Goal: Check status: Check status

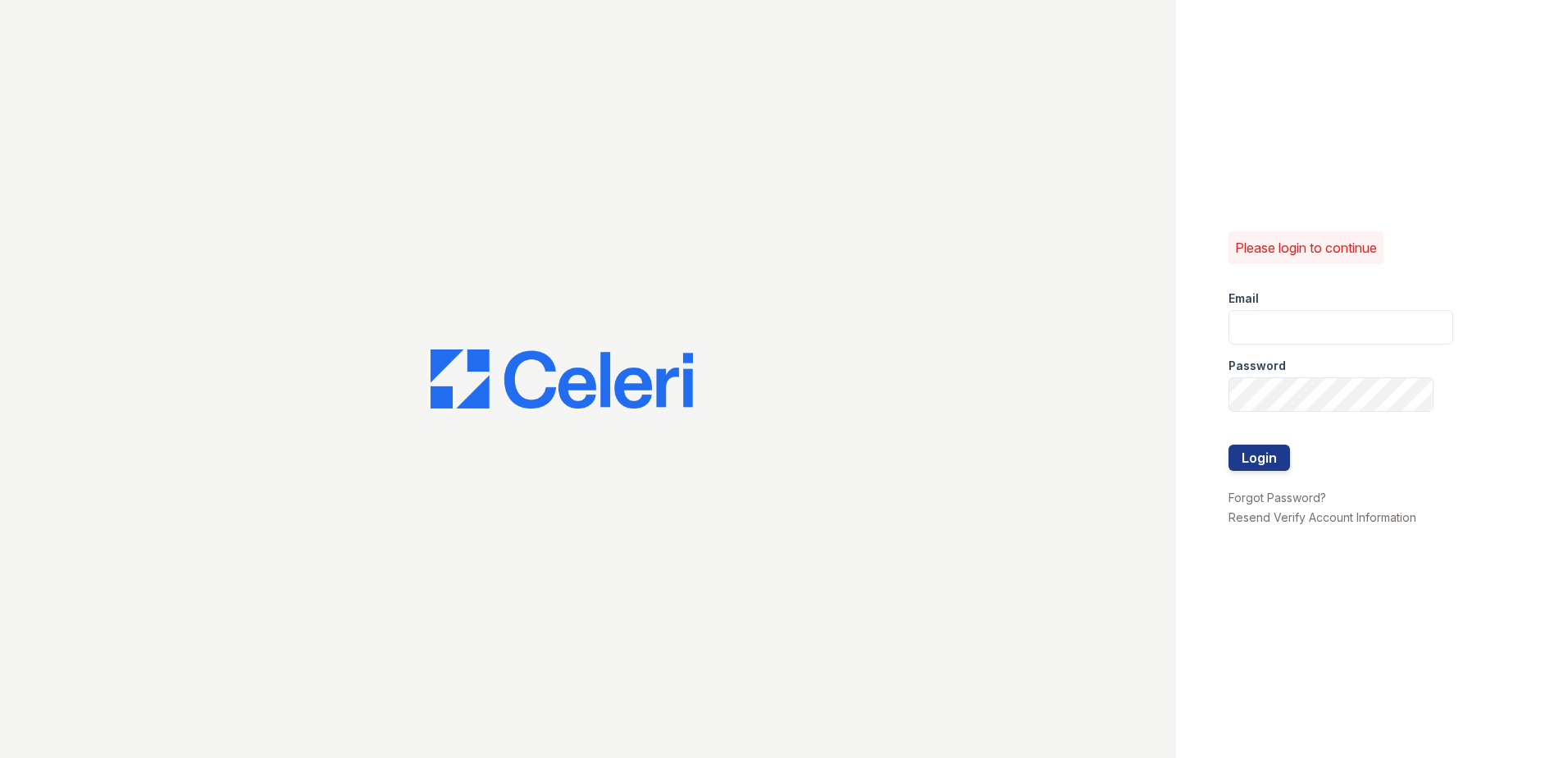
click at [1306, 345] on div "Password" at bounding box center [1340, 361] width 224 height 33
click at [1309, 336] on input "email" at bounding box center [1340, 327] width 224 height 35
type input "[EMAIL_ADDRESS][DOMAIN_NAME]"
click at [1228, 444] on button "Login" at bounding box center [1259, 457] width 62 height 26
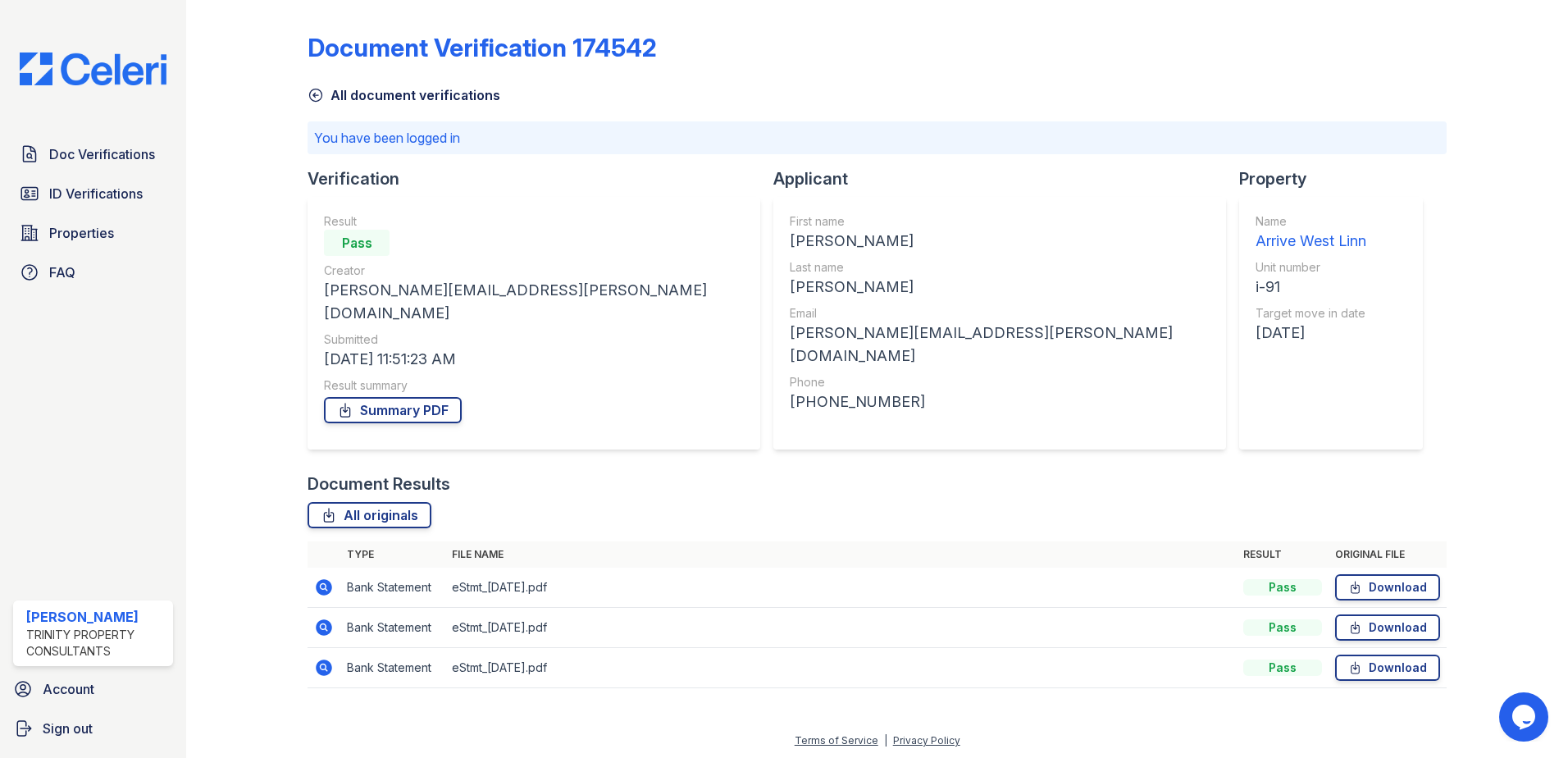
click at [321, 578] on icon at bounding box center [324, 587] width 20 height 20
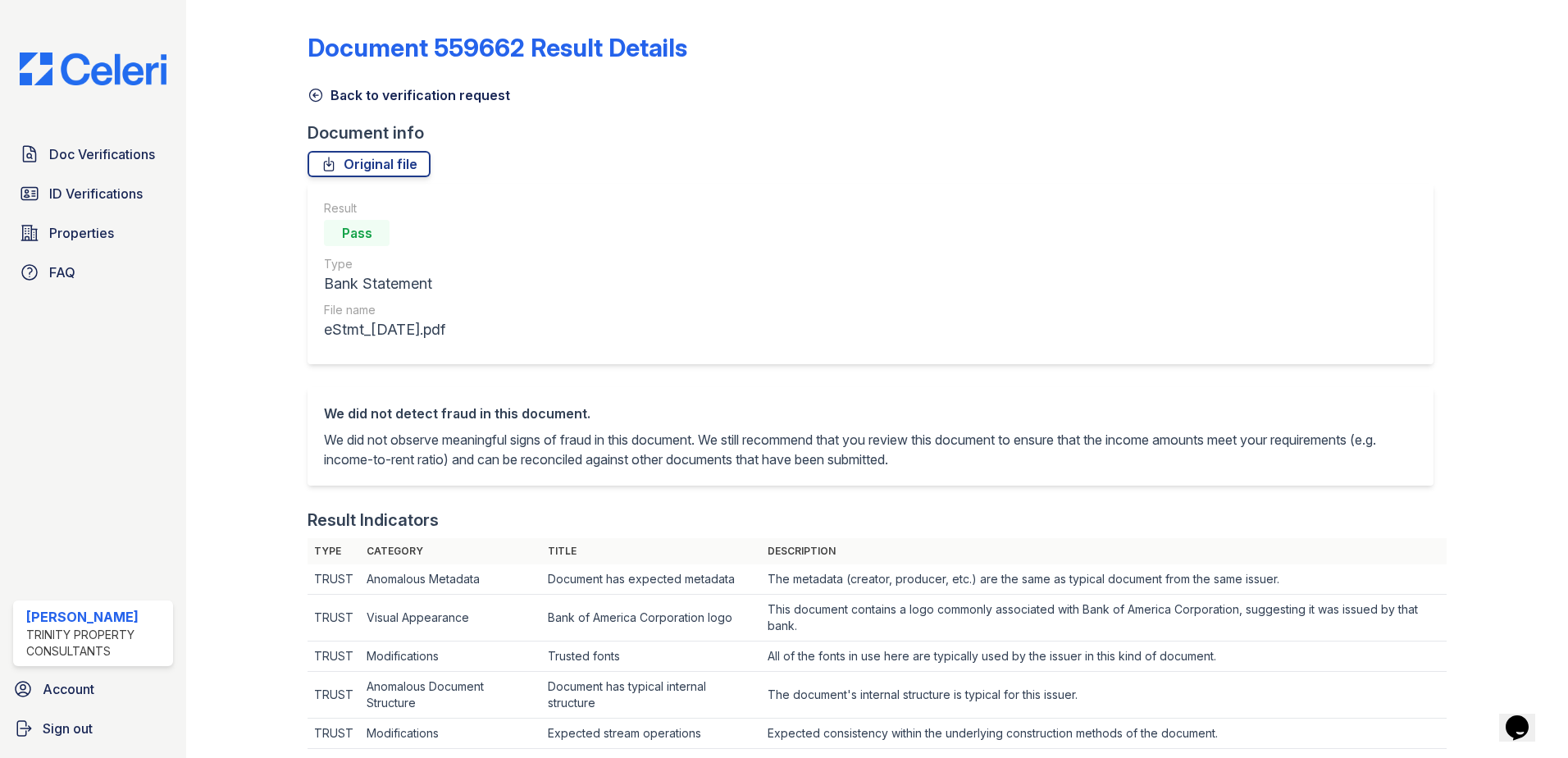
click at [351, 98] on link "Back to verification request" at bounding box center [409, 95] width 203 height 20
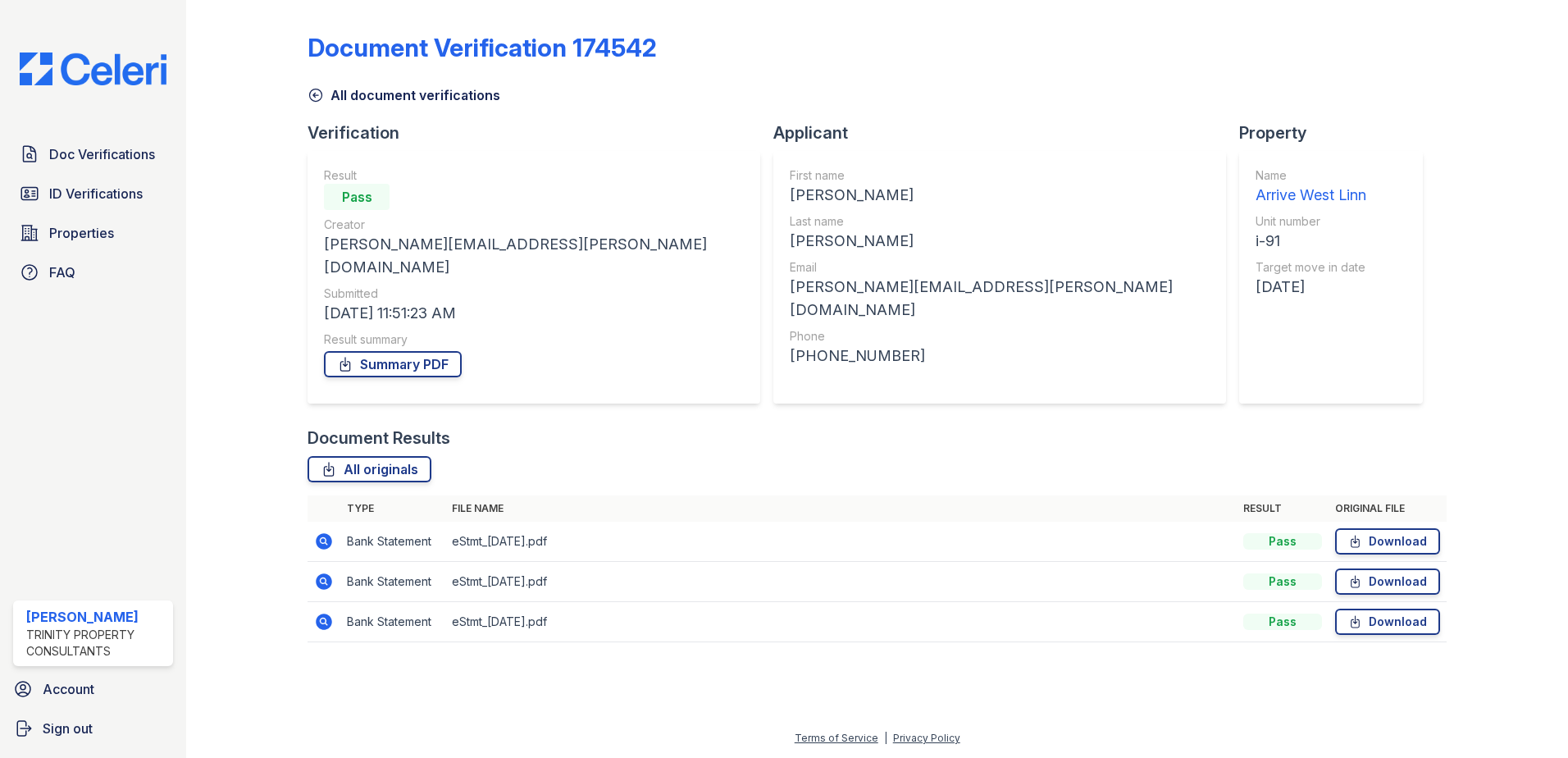
click at [1346, 313] on div "Document Verification 174542 All document verifications Verification Result Pas…" at bounding box center [877, 333] width 1139 height 652
